Goal: Check status: Check status

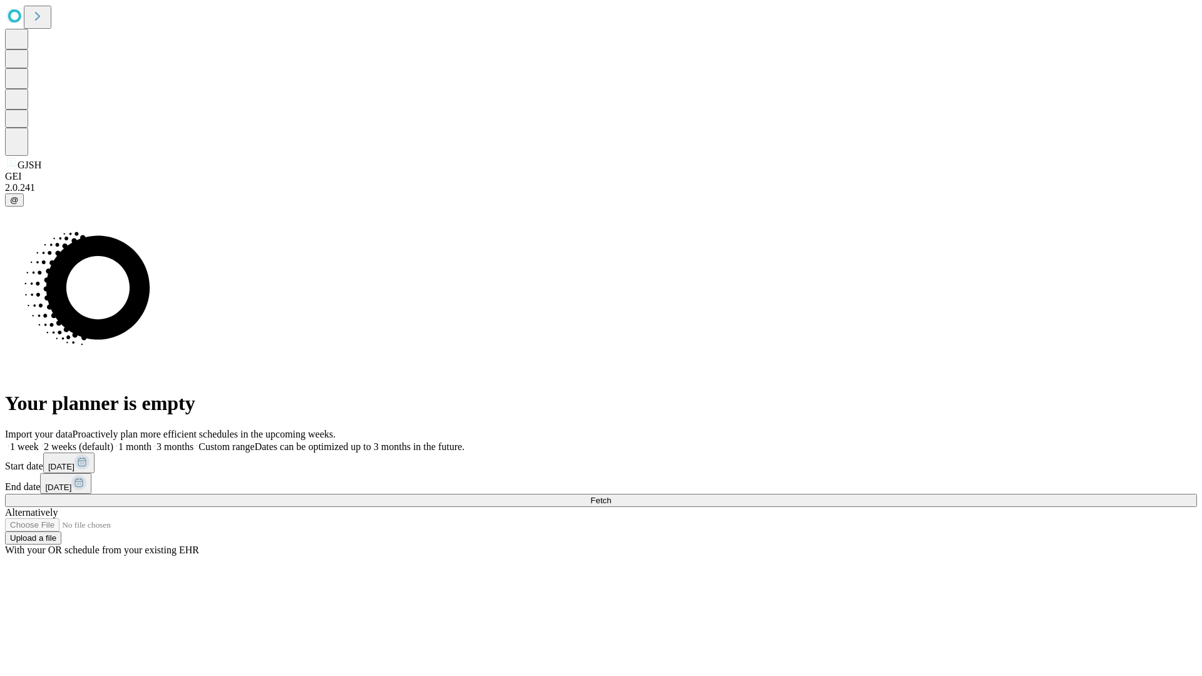
click at [611, 496] on span "Fetch" at bounding box center [600, 500] width 21 height 9
